Goal: Task Accomplishment & Management: Manage account settings

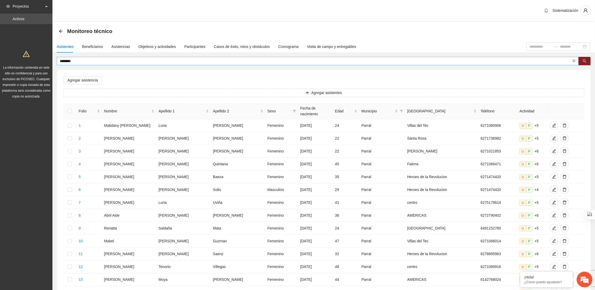
click at [100, 60] on input "********" at bounding box center [316, 61] width 512 height 6
type input "*"
click at [114, 44] on div "Asistencias" at bounding box center [121, 47] width 19 height 6
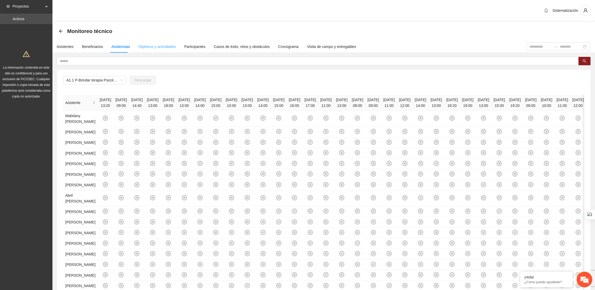
click at [149, 52] on div "Objetivos y actividades" at bounding box center [158, 47] width 38 height 12
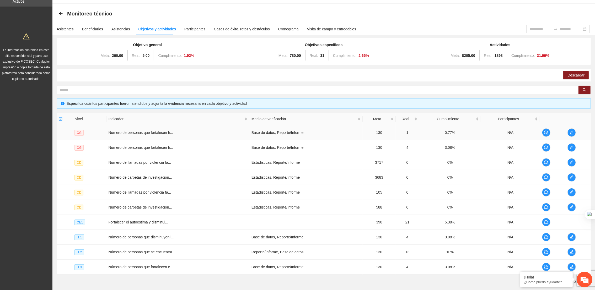
scroll to position [17, 0]
click at [107, 147] on td "Número de personas que fortalecen h..." at bounding box center [178, 148] width 143 height 15
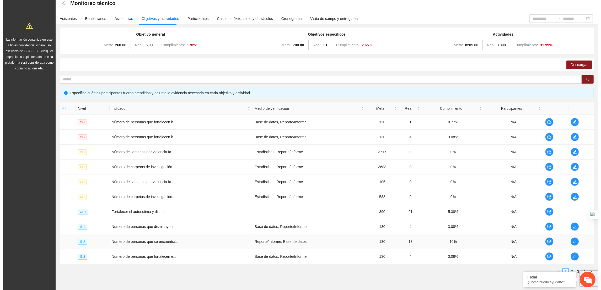
scroll to position [53, 0]
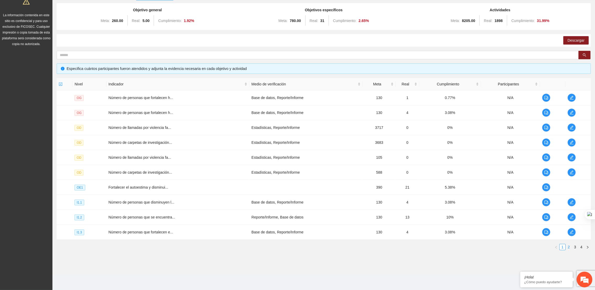
click at [570, 247] on link "2" at bounding box center [569, 248] width 6 height 6
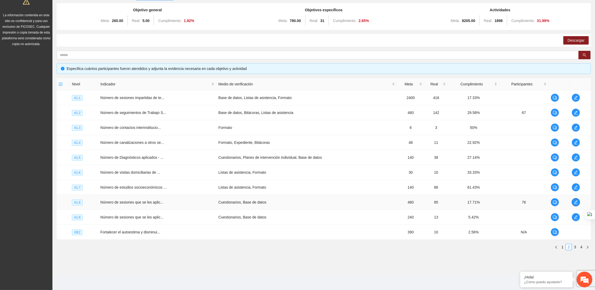
click at [577, 198] on button "button" at bounding box center [576, 202] width 8 height 8
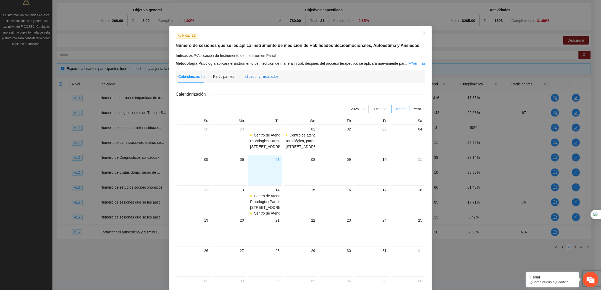
click at [269, 75] on div "Indicador y resultados" at bounding box center [261, 77] width 36 height 6
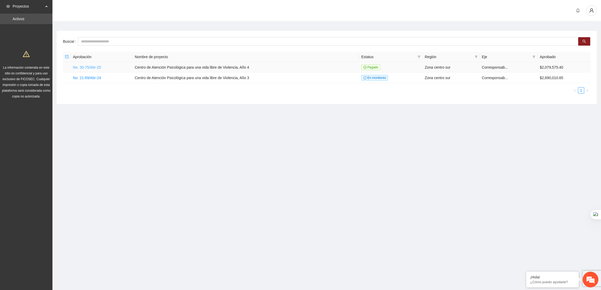
click at [92, 67] on link "No. 30-75/Abr-25" at bounding box center [87, 67] width 28 height 4
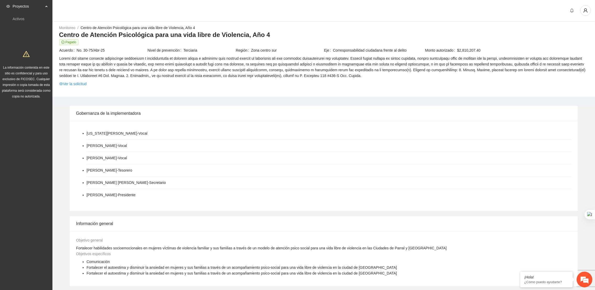
scroll to position [185, 0]
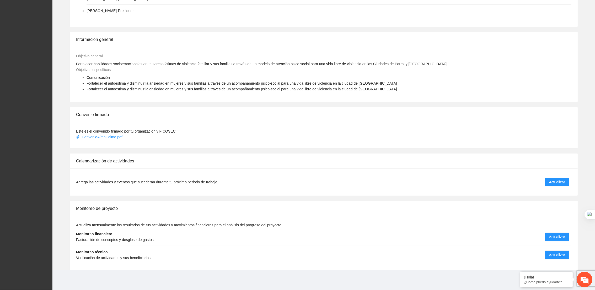
click at [556, 255] on span "Actualizar" at bounding box center [557, 255] width 16 height 6
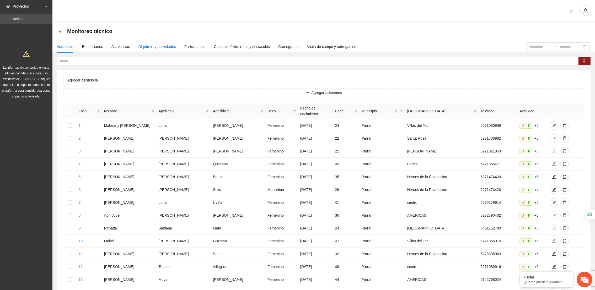
click at [153, 46] on div "Objetivos y actividades" at bounding box center [158, 47] width 38 height 6
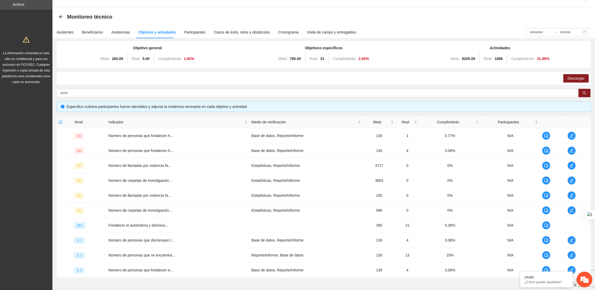
scroll to position [53, 0]
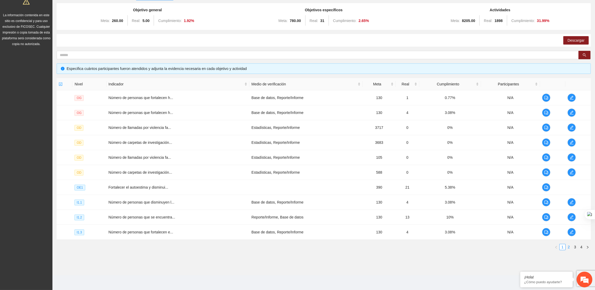
click at [569, 248] on link "2" at bounding box center [569, 248] width 6 height 6
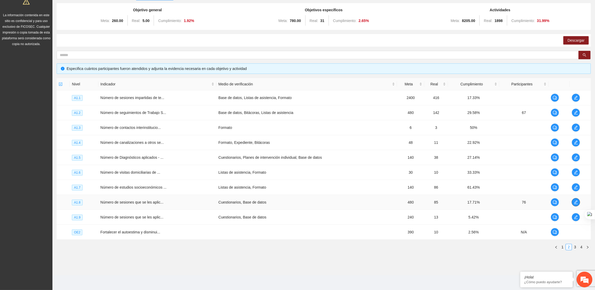
click at [573, 203] on span "edit" at bounding box center [576, 202] width 8 height 4
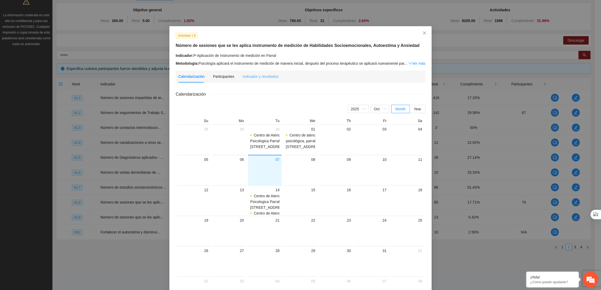
click at [260, 80] on div "Indicador y resultados" at bounding box center [261, 77] width 36 height 12
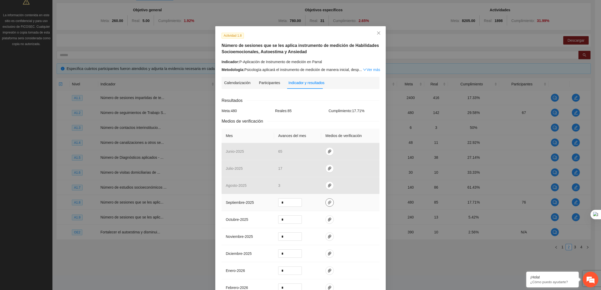
click at [328, 203] on icon "paper-clip" at bounding box center [330, 203] width 4 height 4
click at [318, 192] on div "Adjuntar documento" at bounding box center [325, 185] width 87 height 18
click at [316, 189] on span "Adjuntar documento" at bounding box center [312, 187] width 33 height 6
click at [287, 204] on input "*" at bounding box center [290, 203] width 23 height 8
type input "**"
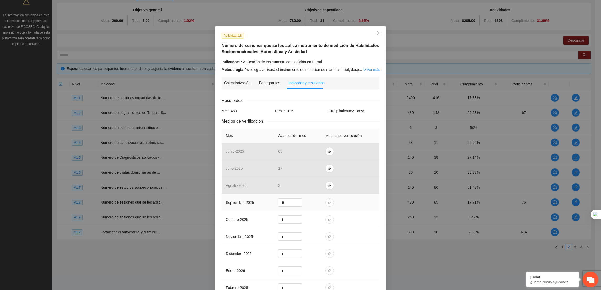
click at [328, 207] on td at bounding box center [350, 202] width 58 height 17
click at [328, 205] on button "button" at bounding box center [330, 203] width 8 height 8
click at [340, 232] on td at bounding box center [350, 237] width 58 height 17
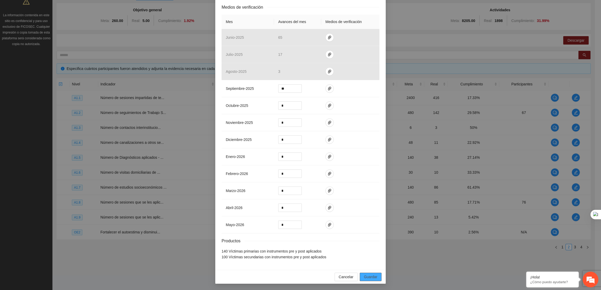
click at [364, 277] on span "Guardar" at bounding box center [370, 277] width 13 height 6
click at [367, 277] on span "Guardar" at bounding box center [370, 277] width 13 height 6
click at [258, 143] on td "diciembre - 2025" at bounding box center [248, 139] width 52 height 17
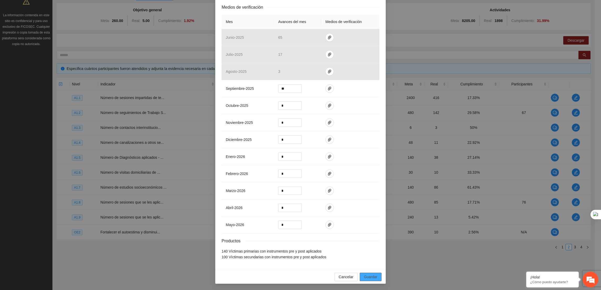
click at [374, 276] on span "Guardar" at bounding box center [370, 277] width 13 height 6
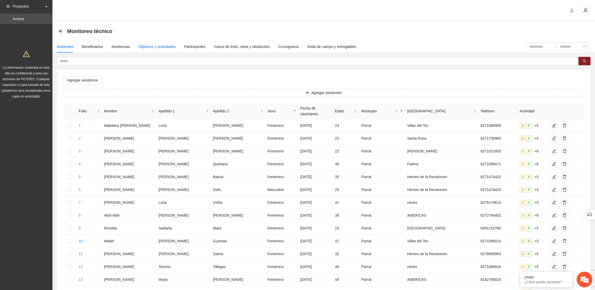
click at [159, 44] on div "Objetivos y actividades" at bounding box center [158, 47] width 38 height 6
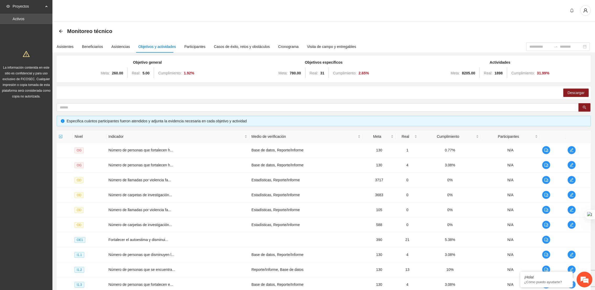
scroll to position [53, 0]
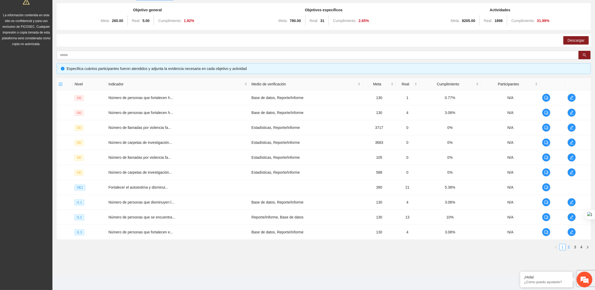
click at [570, 248] on link "2" at bounding box center [569, 248] width 6 height 6
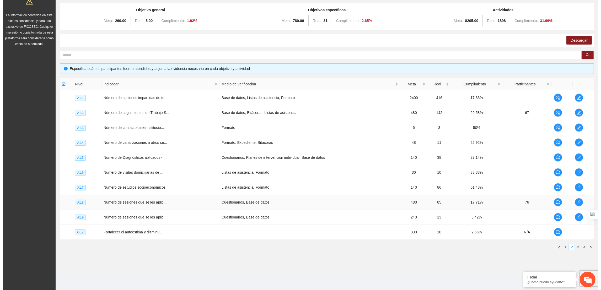
scroll to position [0, 0]
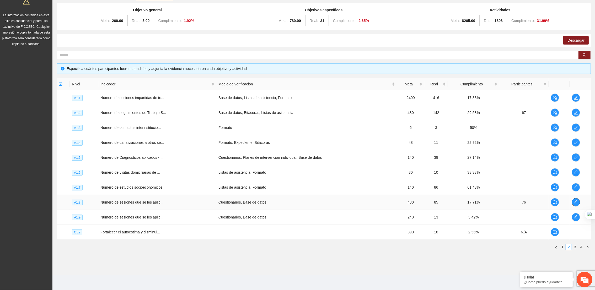
click at [574, 204] on icon "edit" at bounding box center [576, 202] width 4 height 4
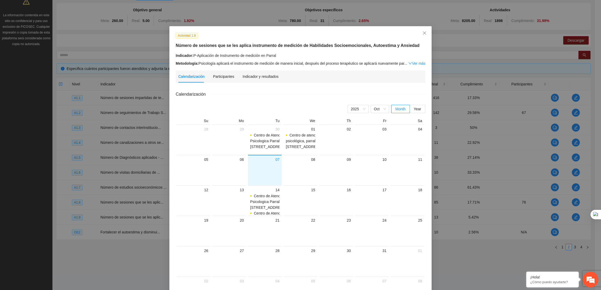
scroll to position [0, 0]
click at [256, 73] on div "Indicador y resultados" at bounding box center [261, 76] width 36 height 6
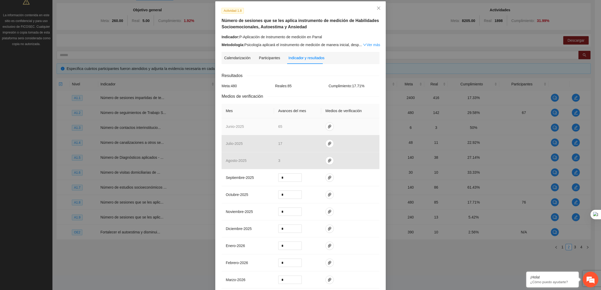
scroll to position [27, 0]
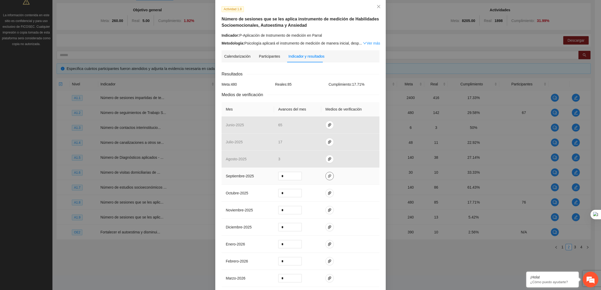
click at [328, 178] on icon "paper-clip" at bounding box center [330, 176] width 4 height 4
click at [309, 161] on span "Adjuntar documento" at bounding box center [312, 160] width 33 height 6
click at [300, 155] on span "Adjuntar documento" at bounding box center [312, 154] width 33 height 6
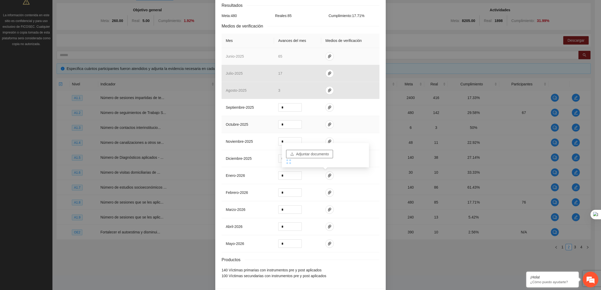
scroll to position [116, 0]
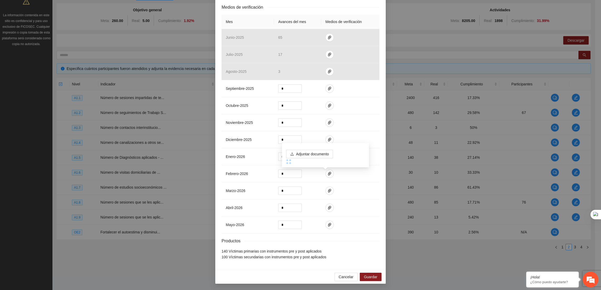
click at [469, 116] on div "Actividad 1.8 Número de sesiones que se les aplica instrumento de medición de H…" at bounding box center [300, 145] width 601 height 290
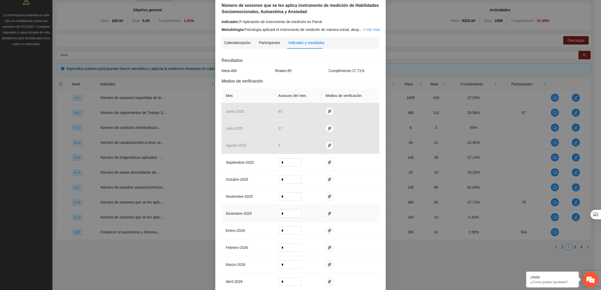
scroll to position [39, 0]
click at [328, 163] on icon "paper-clip" at bounding box center [330, 164] width 4 height 4
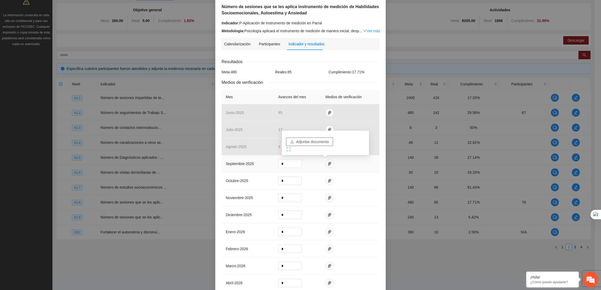
click at [297, 142] on span "Adjuntar documento" at bounding box center [312, 142] width 33 height 6
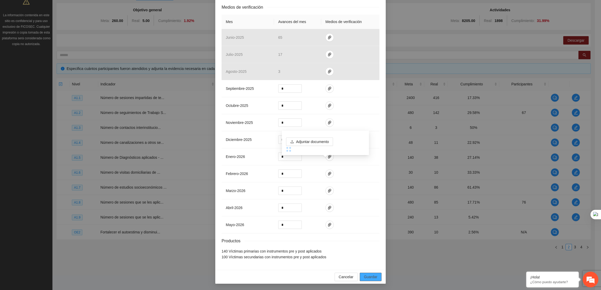
click at [367, 279] on span "Guardar" at bounding box center [370, 277] width 13 height 6
click at [282, 85] on input "*" at bounding box center [290, 89] width 23 height 8
type input "**"
click at [340, 92] on td at bounding box center [350, 88] width 58 height 17
click at [328, 90] on button "button" at bounding box center [330, 88] width 8 height 8
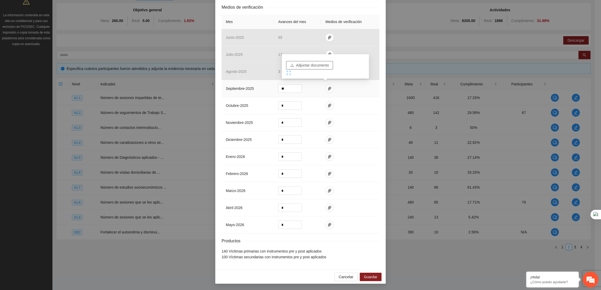
click at [319, 65] on span "Adjuntar documento" at bounding box center [312, 65] width 33 height 6
click at [371, 124] on td at bounding box center [350, 122] width 58 height 17
click at [328, 89] on icon "paper-clip" at bounding box center [330, 89] width 4 height 4
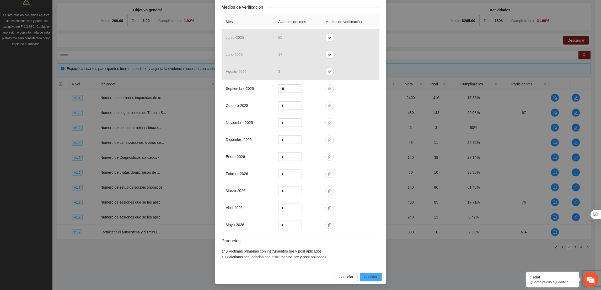
click at [368, 277] on span "Guardar" at bounding box center [370, 277] width 13 height 6
click at [367, 279] on span "Guardar" at bounding box center [370, 277] width 13 height 6
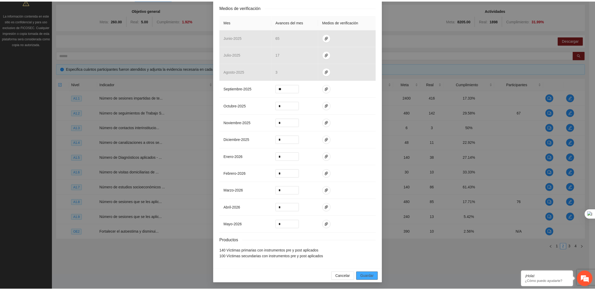
scroll to position [0, 0]
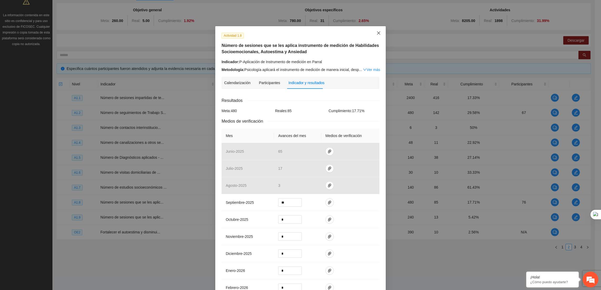
click at [378, 32] on icon "close" at bounding box center [379, 33] width 4 height 4
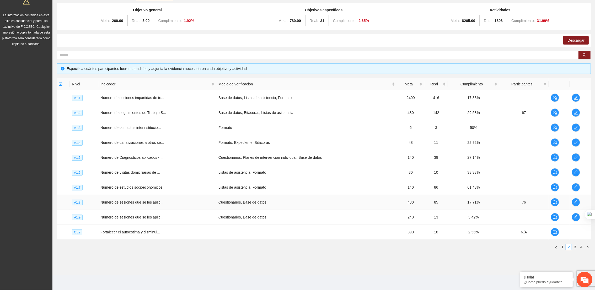
click at [451, 202] on td "17.71%" at bounding box center [473, 202] width 51 height 15
click at [579, 204] on span "edit" at bounding box center [576, 202] width 8 height 4
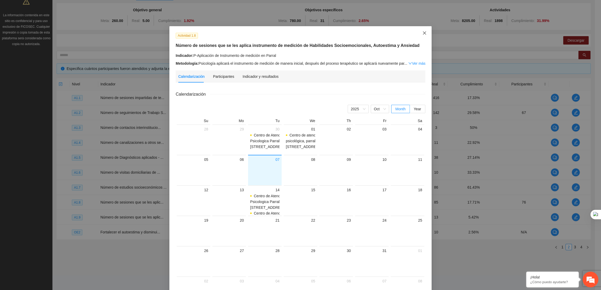
click at [423, 32] on icon "close" at bounding box center [425, 33] width 4 height 4
